Goal: Information Seeking & Learning: Learn about a topic

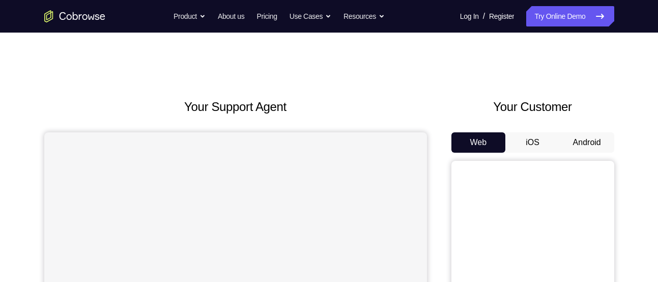
click at [571, 134] on button "Android" at bounding box center [586, 142] width 54 height 20
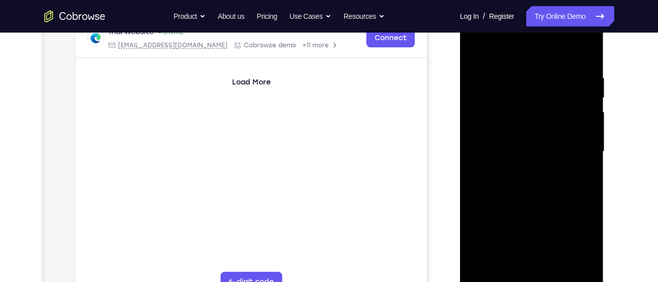
scroll to position [182, 0]
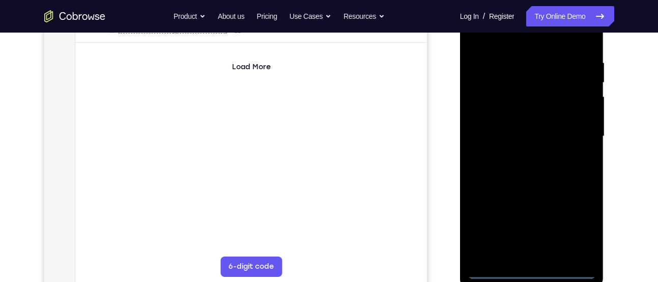
click at [533, 271] on div at bounding box center [531, 136] width 128 height 285
click at [572, 234] on div at bounding box center [531, 136] width 128 height 285
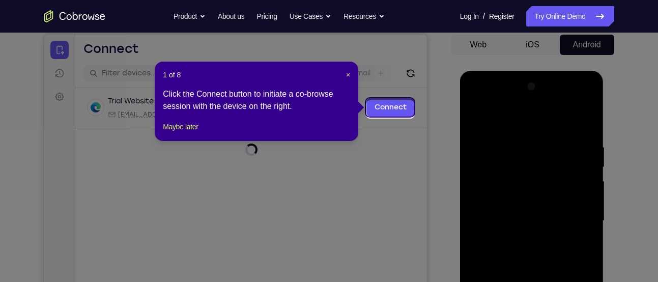
scroll to position [96, 0]
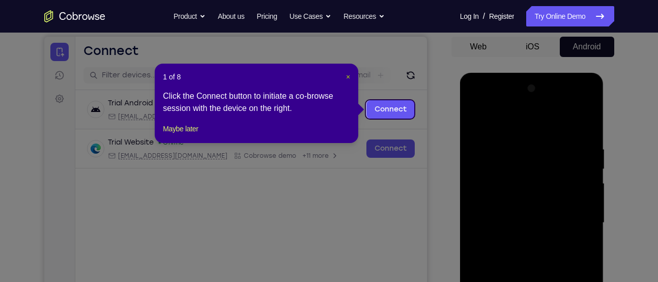
click at [348, 75] on span "×" at bounding box center [348, 77] width 4 height 8
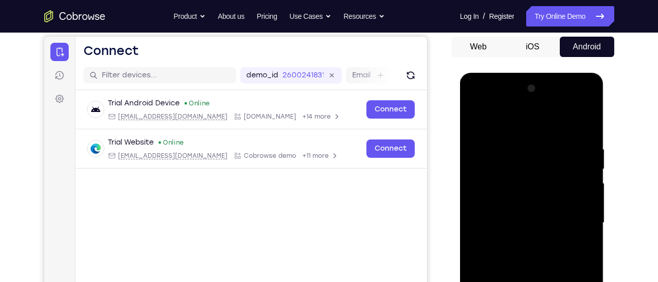
click at [499, 104] on div at bounding box center [531, 222] width 128 height 285
click at [569, 216] on div at bounding box center [531, 222] width 128 height 285
click at [520, 239] on div at bounding box center [531, 222] width 128 height 285
click at [524, 211] on div at bounding box center [531, 222] width 128 height 285
click at [502, 201] on div at bounding box center [531, 222] width 128 height 285
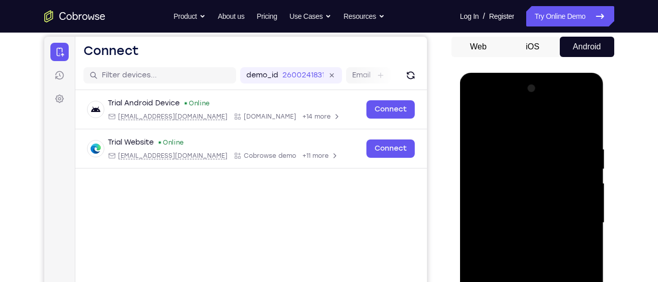
click at [503, 218] on div at bounding box center [531, 222] width 128 height 285
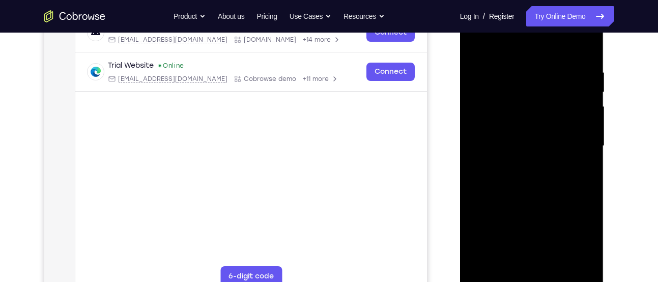
scroll to position [171, 0]
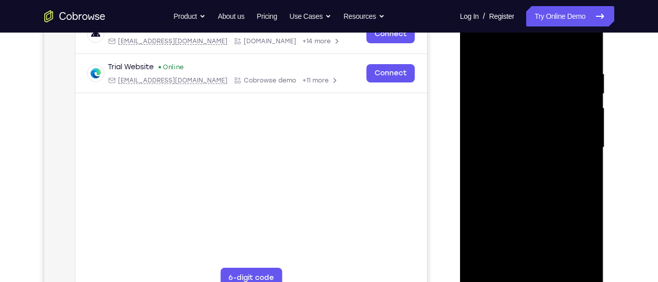
click at [499, 185] on div at bounding box center [531, 147] width 128 height 285
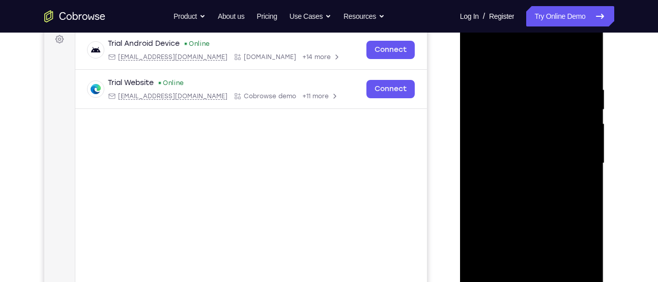
scroll to position [153, 0]
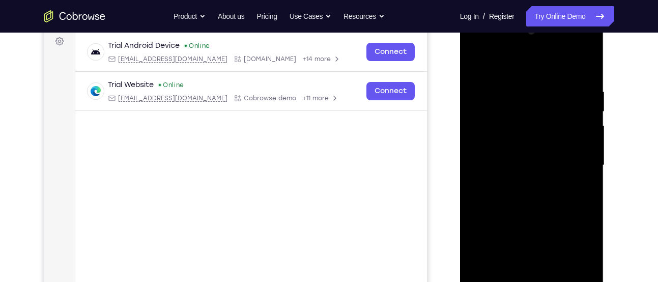
drag, startPoint x: 528, startPoint y: 157, endPoint x: 528, endPoint y: 132, distance: 24.9
click at [528, 132] on div at bounding box center [531, 165] width 128 height 285
click at [582, 66] on div at bounding box center [531, 165] width 128 height 285
drag, startPoint x: 567, startPoint y: 182, endPoint x: 563, endPoint y: 155, distance: 26.7
click at [563, 155] on div at bounding box center [531, 165] width 128 height 285
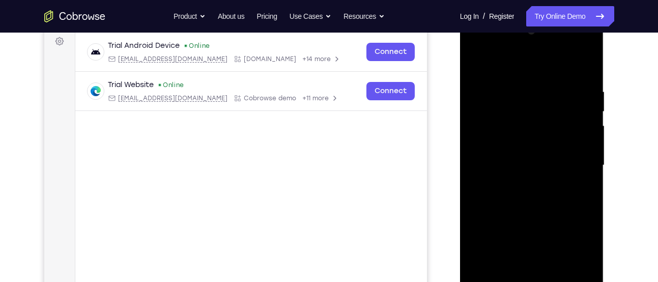
click at [586, 182] on div at bounding box center [531, 165] width 128 height 285
click at [589, 184] on div at bounding box center [531, 165] width 128 height 285
drag, startPoint x: 533, startPoint y: 219, endPoint x: 532, endPoint y: 203, distance: 16.3
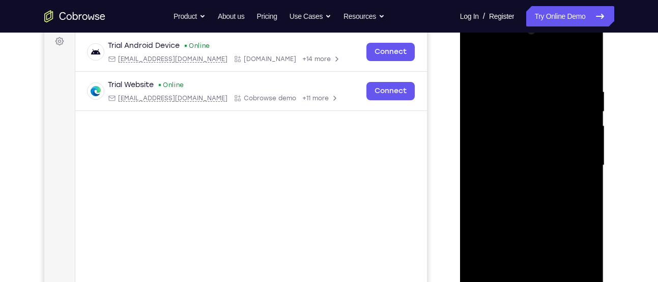
click at [532, 203] on div at bounding box center [531, 165] width 128 height 285
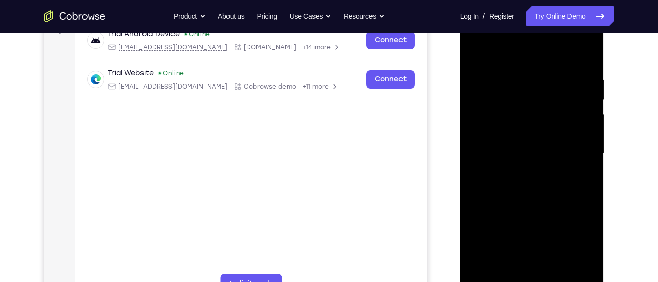
scroll to position [164, 0]
click at [589, 171] on div at bounding box center [531, 154] width 128 height 285
click at [585, 173] on div at bounding box center [531, 154] width 128 height 285
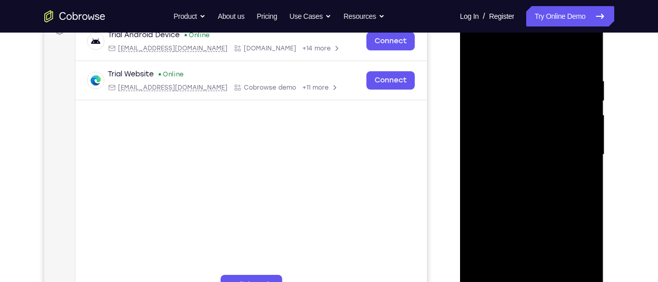
click at [589, 171] on div at bounding box center [531, 154] width 128 height 285
